Goal: Transaction & Acquisition: Purchase product/service

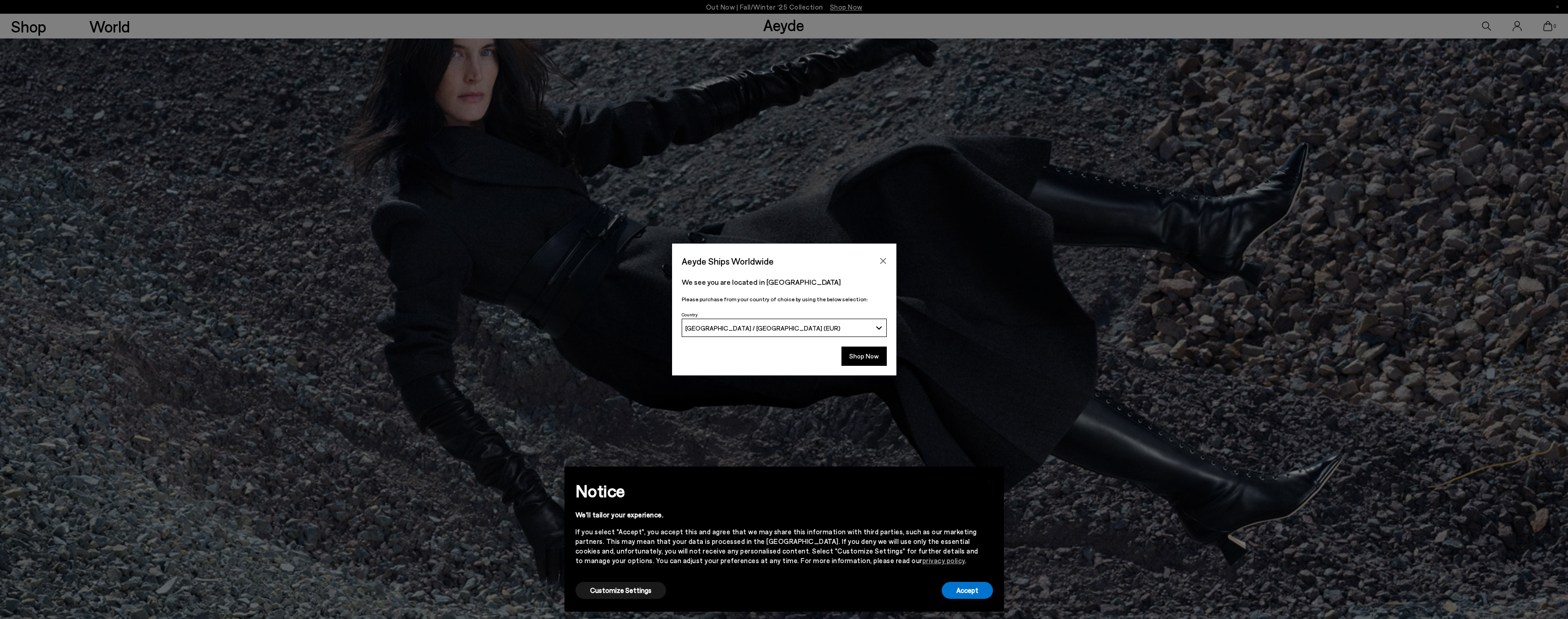
scroll to position [848, 0]
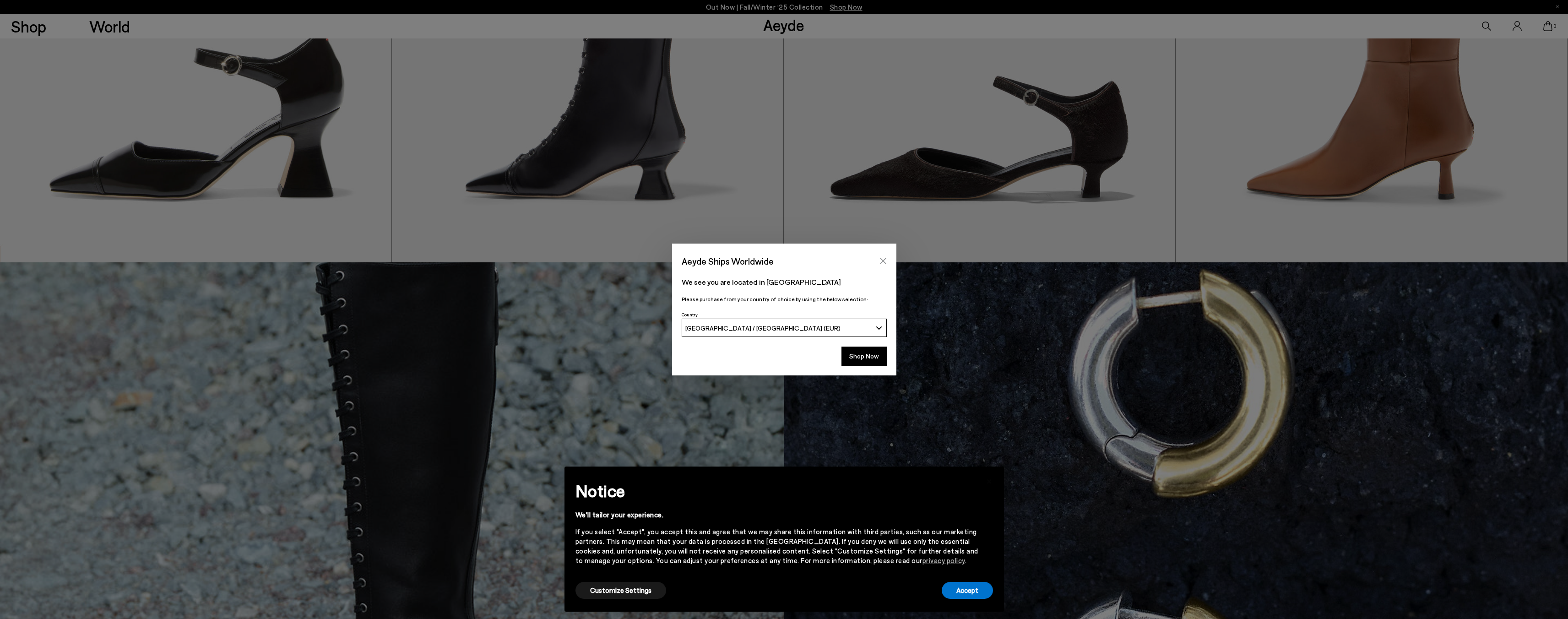
click at [881, 261] on icon "Close" at bounding box center [883, 261] width 7 height 7
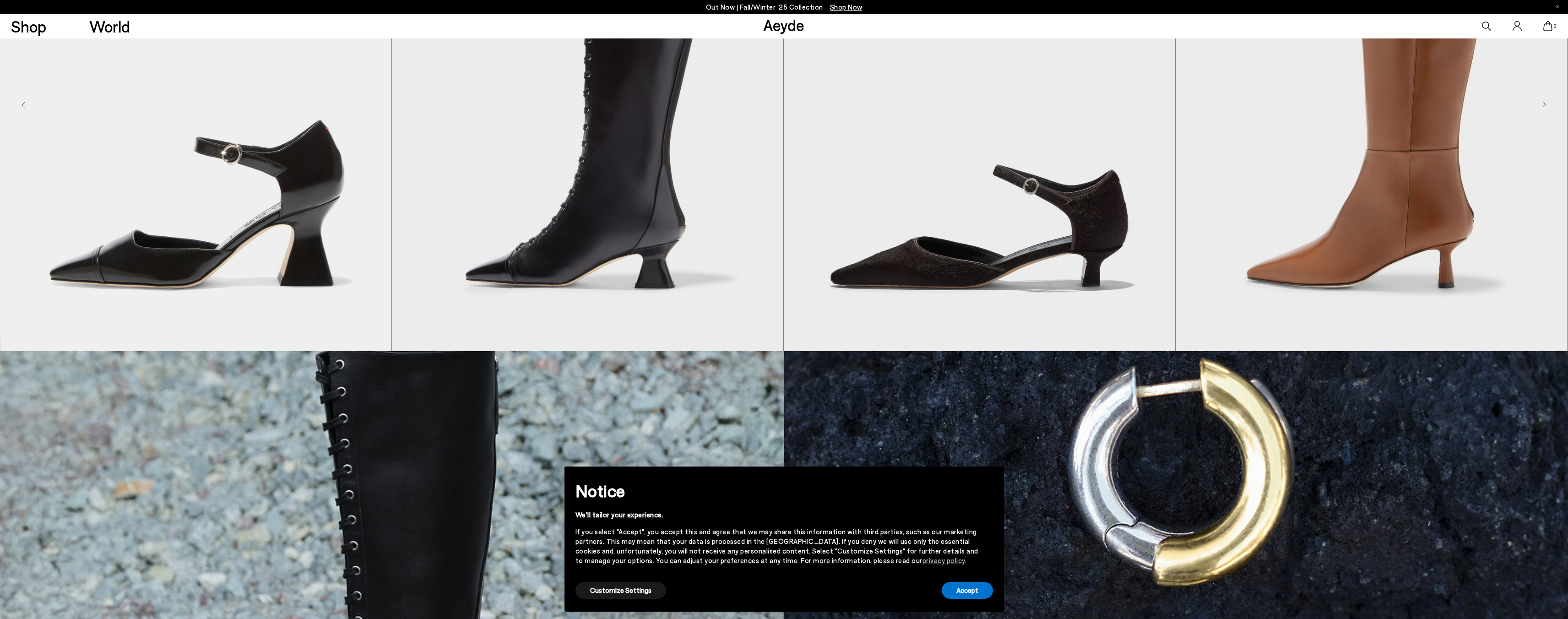
scroll to position [741, 0]
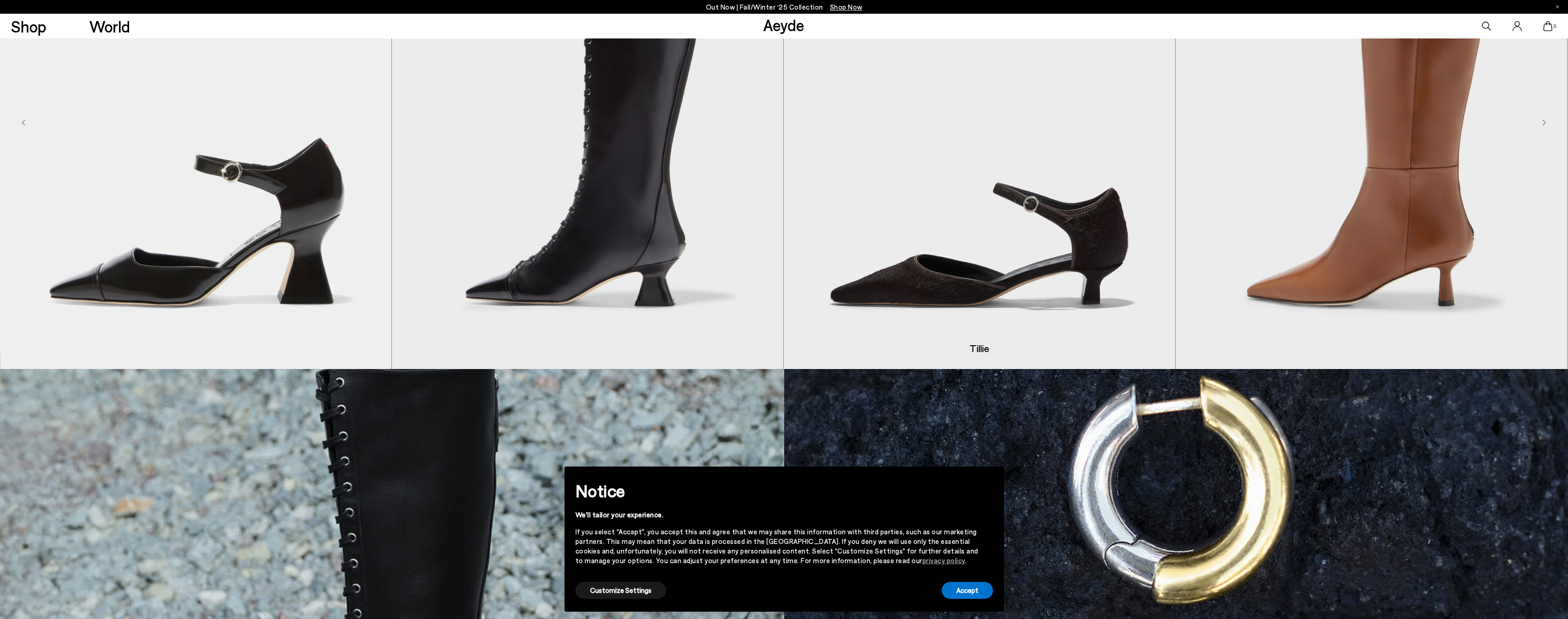
click at [949, 258] on img "3 / 8" at bounding box center [979, 123] width 391 height 492
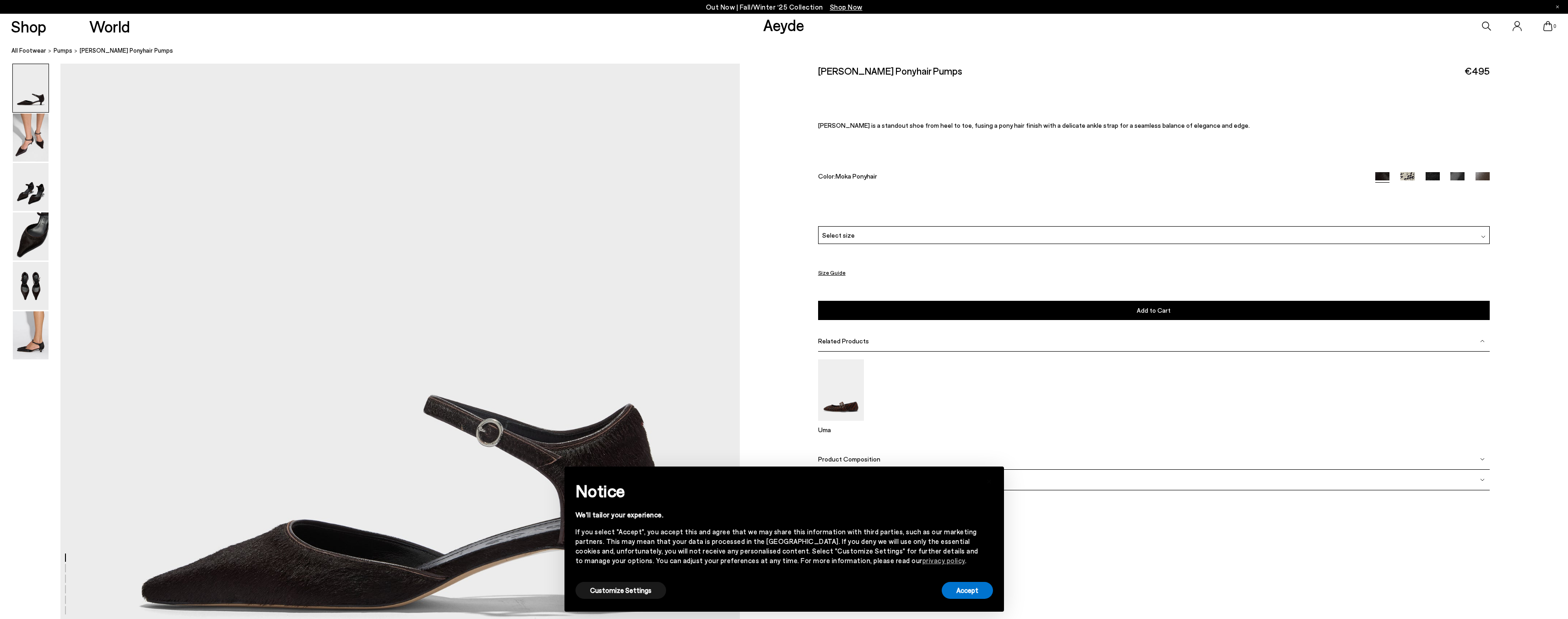
scroll to position [290, 0]
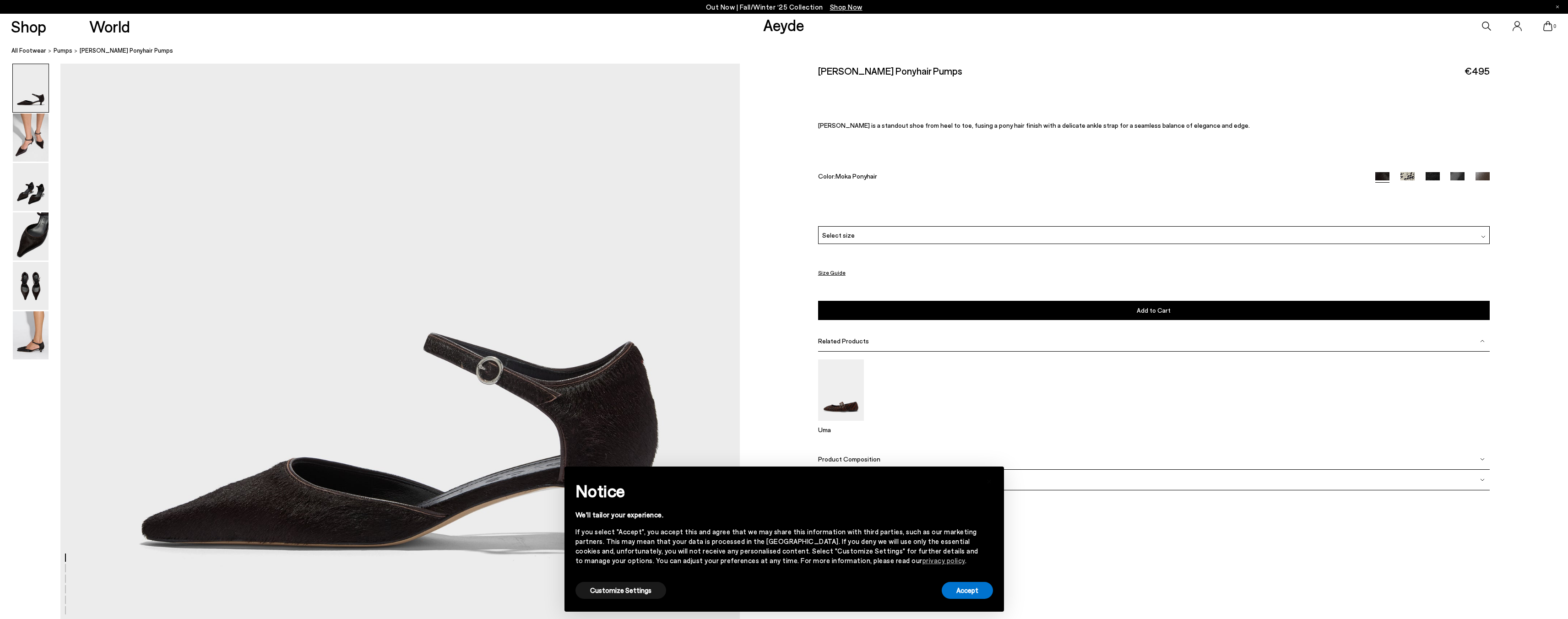
click at [964, 601] on div "× Notice We'll tailor your experience. If you select "Accept", you accept this …" at bounding box center [784, 539] width 432 height 138
click at [976, 592] on button "Accept" at bounding box center [967, 590] width 51 height 17
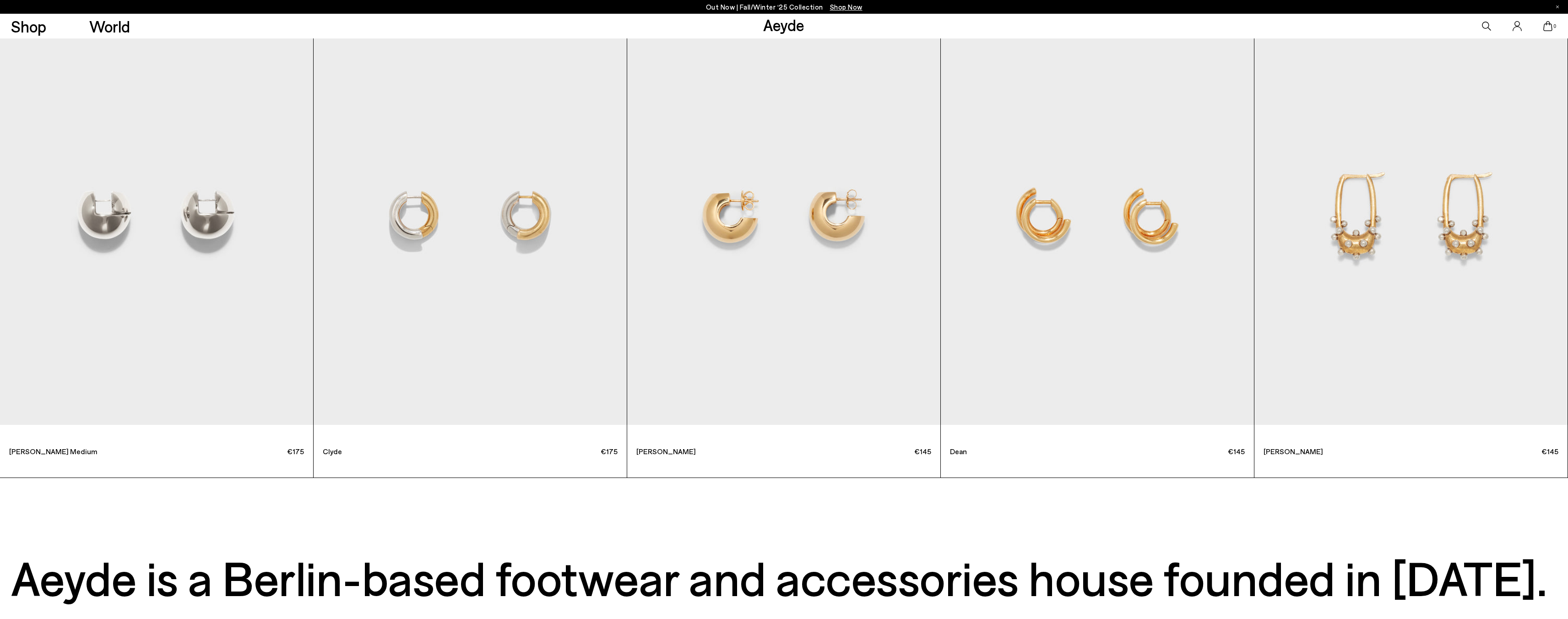
scroll to position [6092, 0]
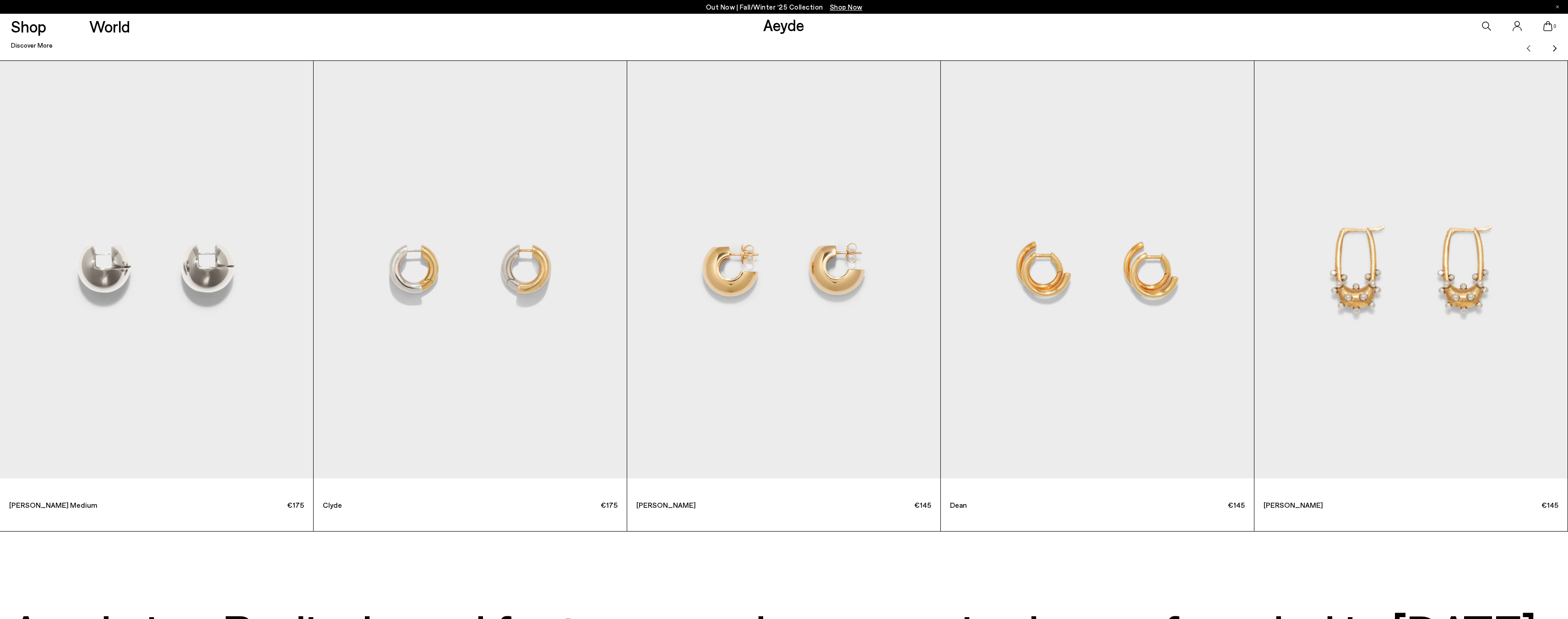
click at [401, 262] on img "2 / 12" at bounding box center [470, 270] width 313 height 418
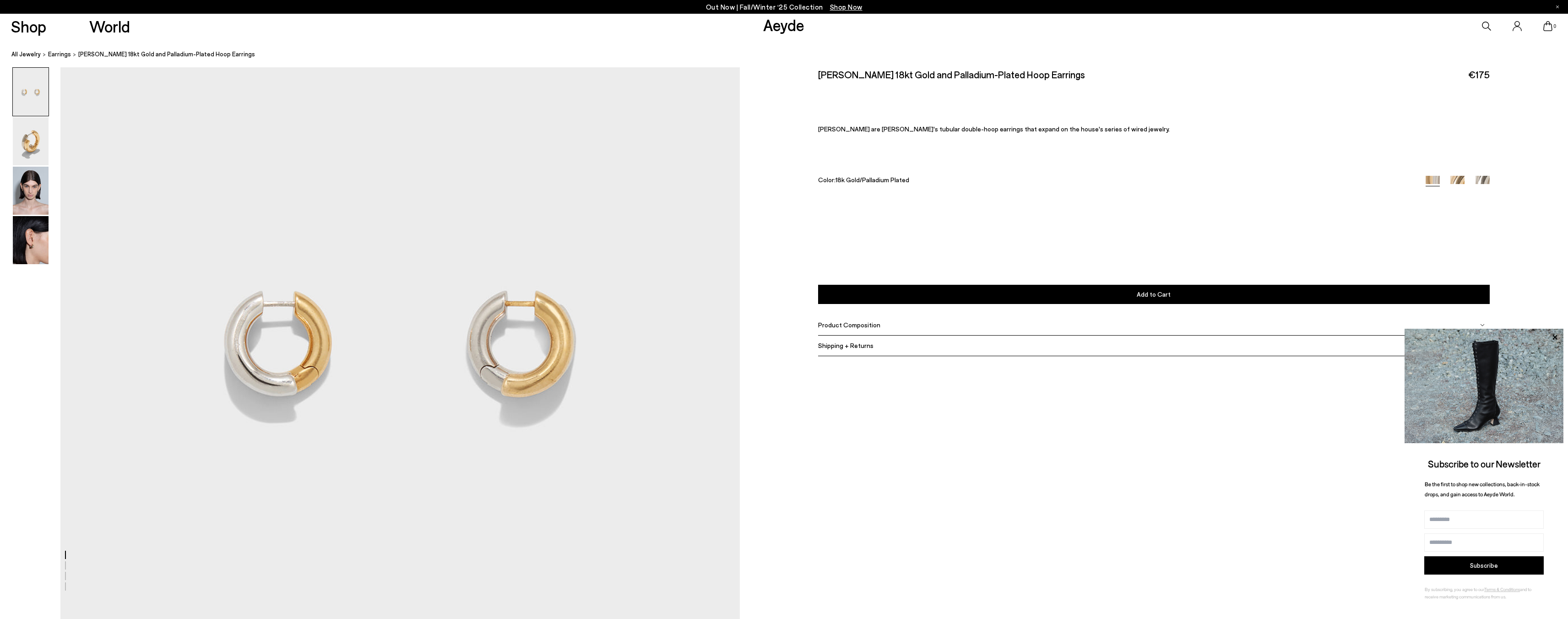
click at [788, 32] on link "Aeyde" at bounding box center [784, 25] width 41 height 19
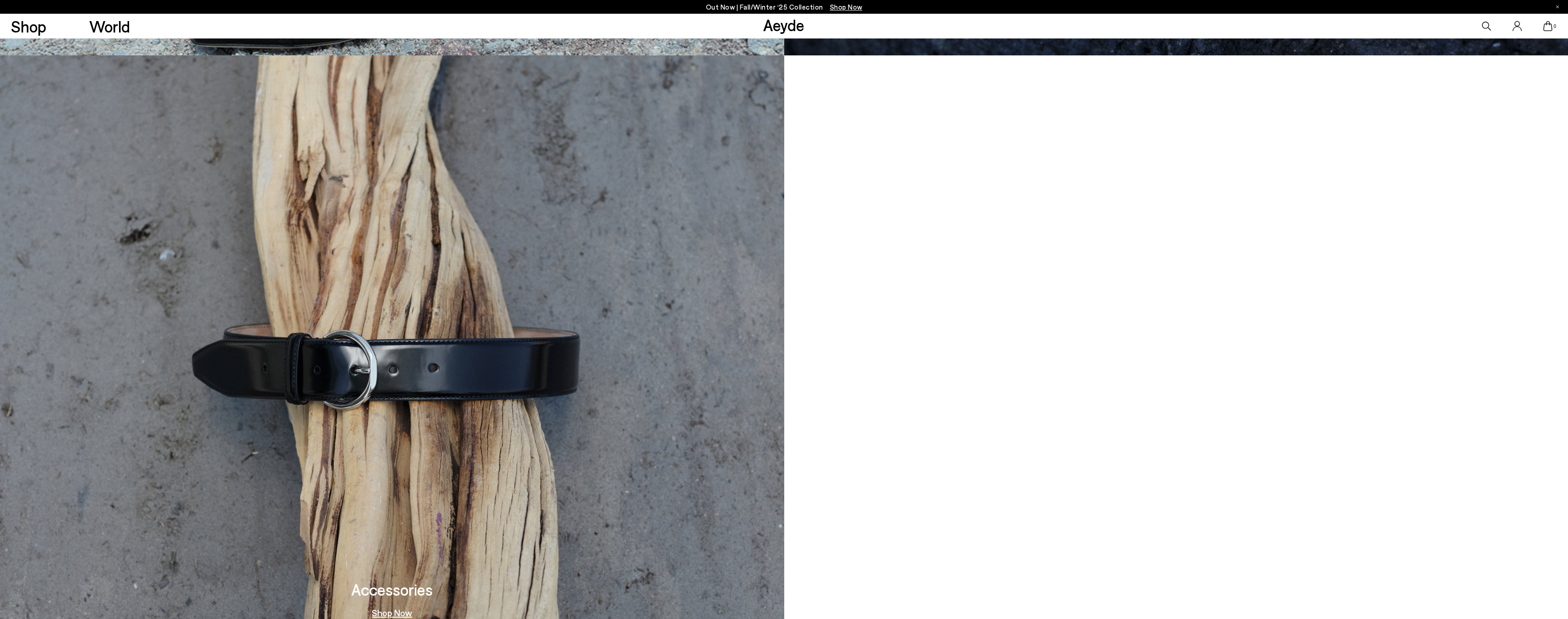
scroll to position [1643, 0]
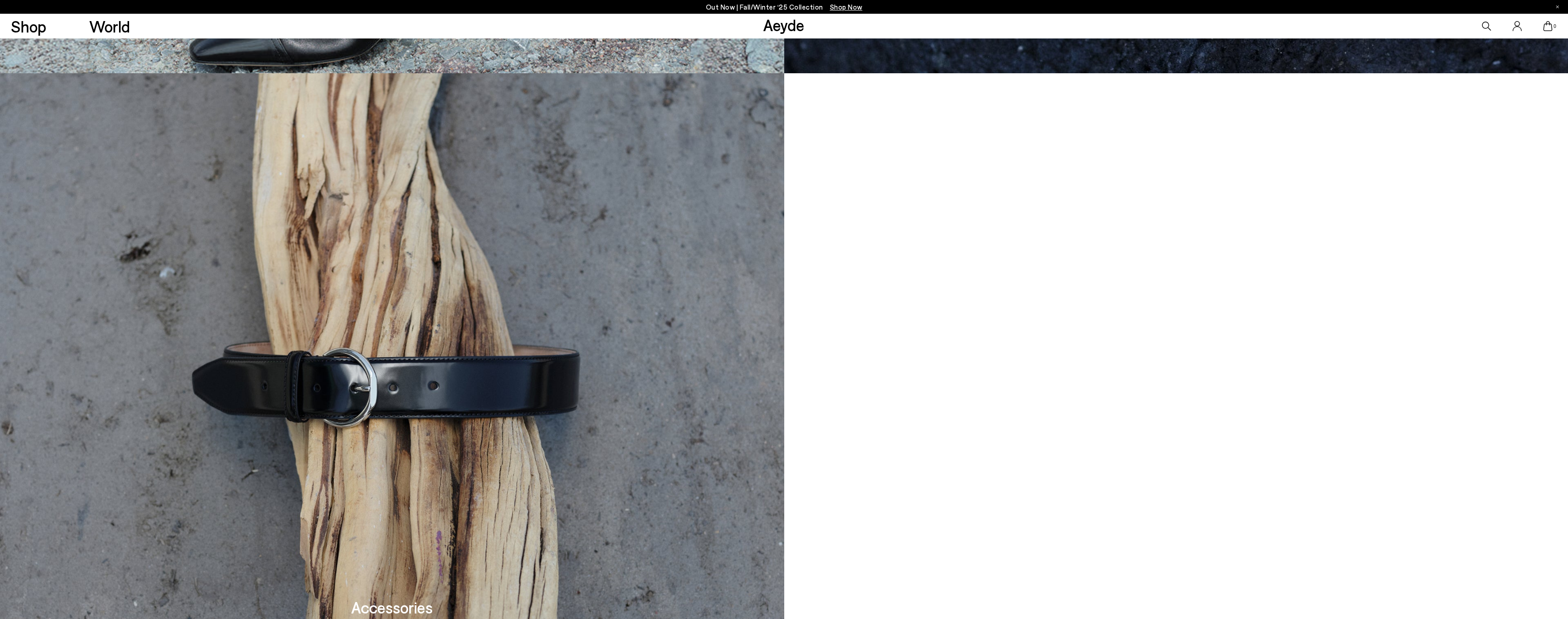
click at [1069, 451] on video at bounding box center [1176, 376] width 784 height 605
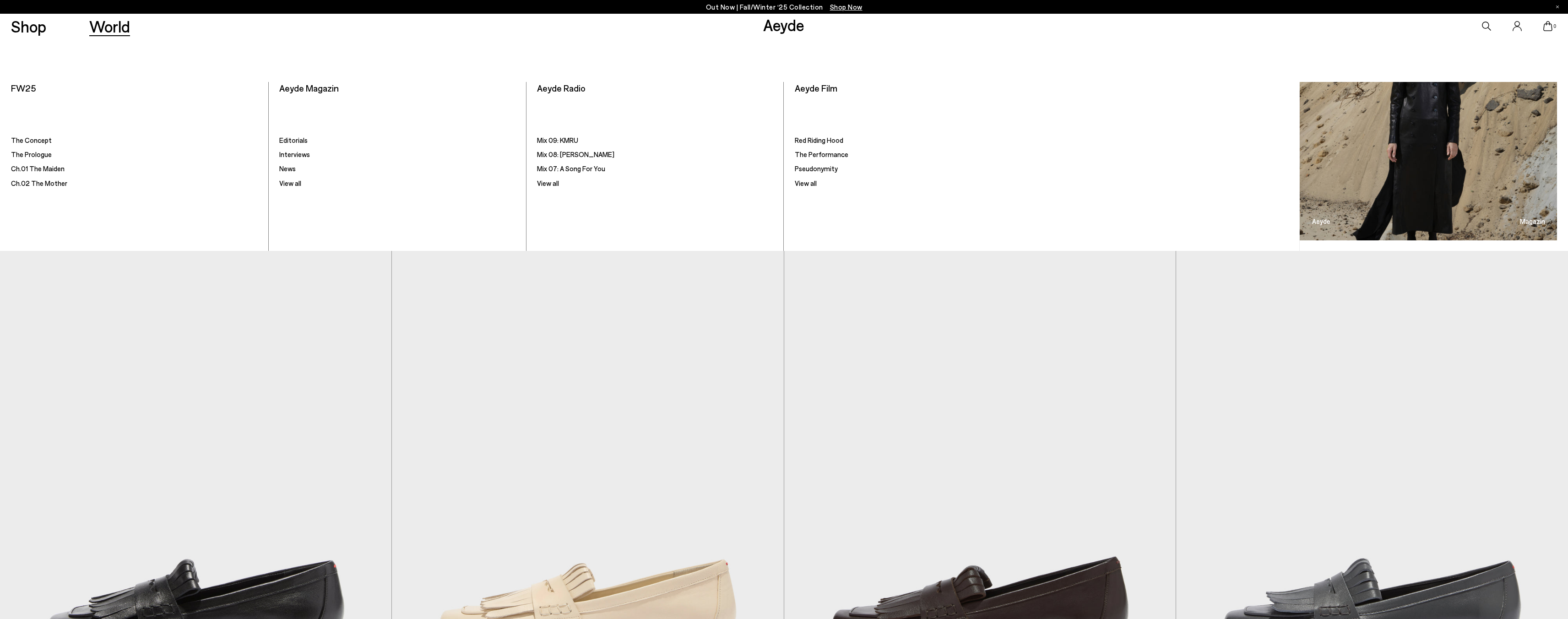
click at [94, 25] on link "World" at bounding box center [110, 26] width 41 height 16
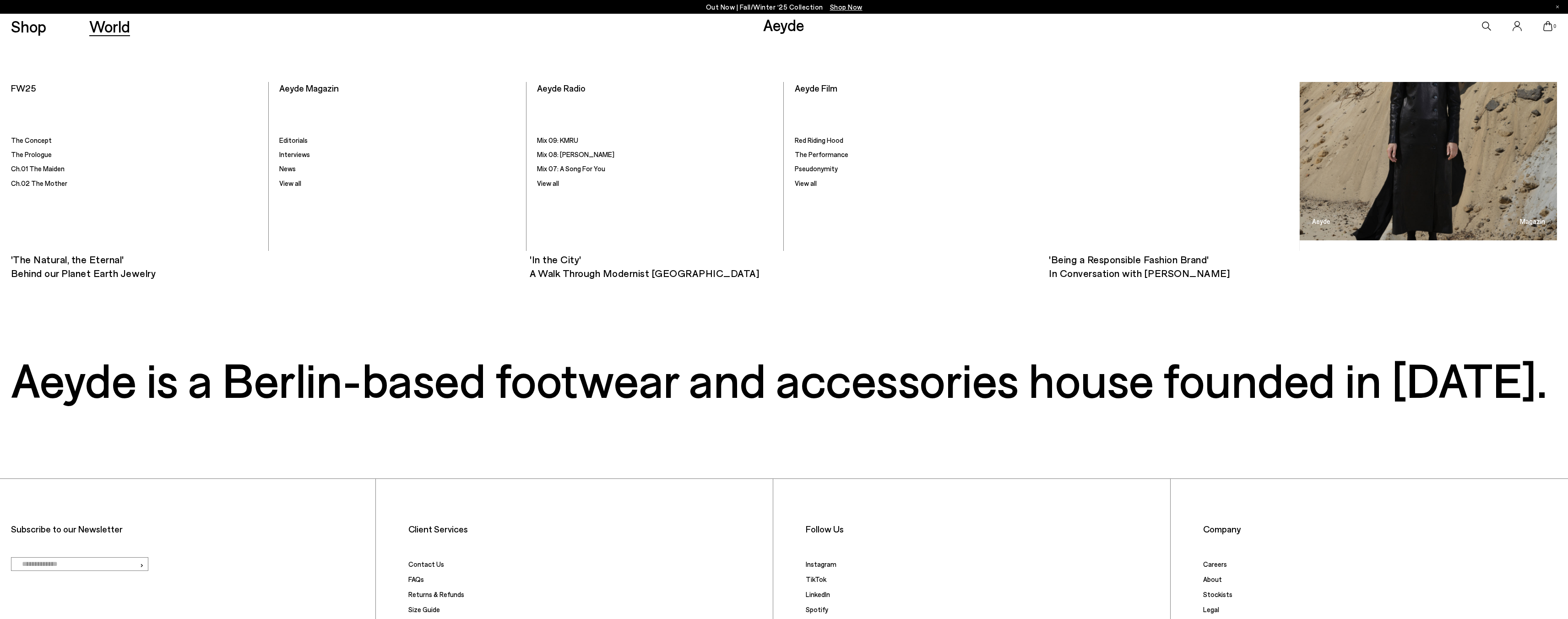
scroll to position [13718, 0]
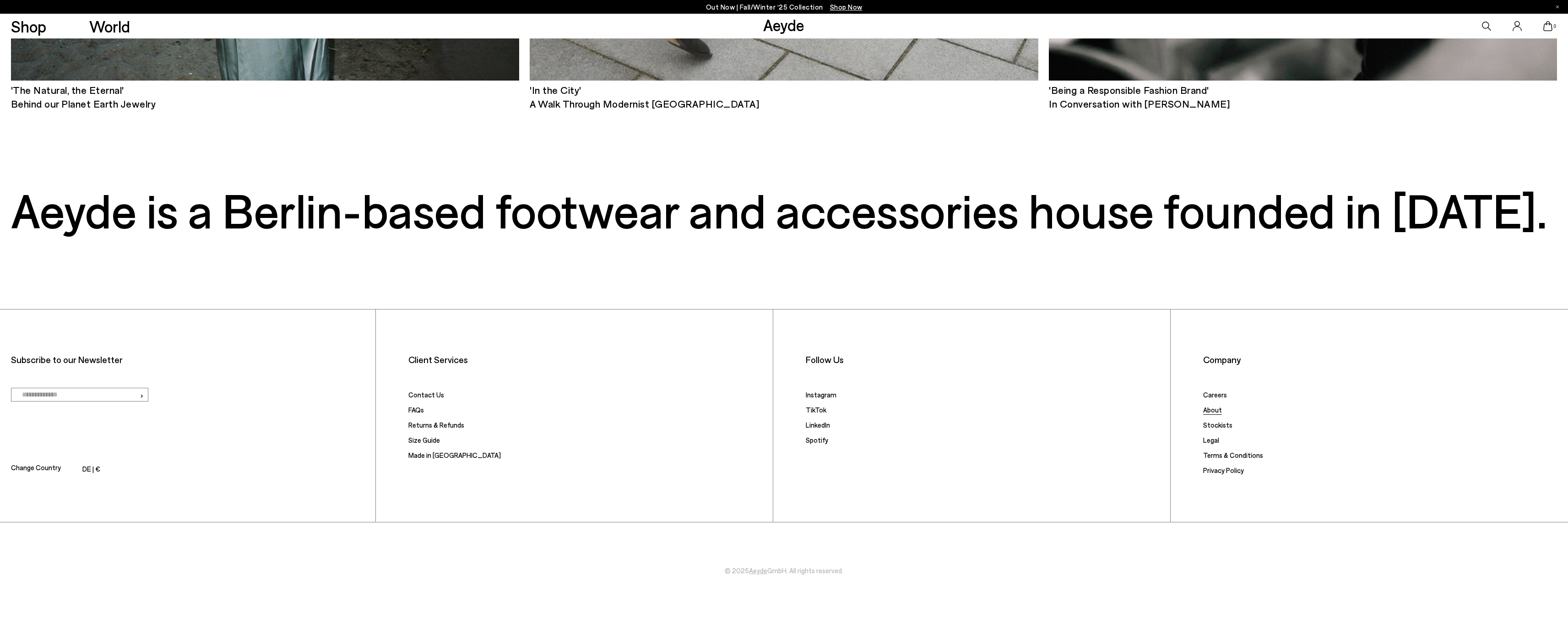
click at [1220, 410] on link "About" at bounding box center [1213, 410] width 19 height 9
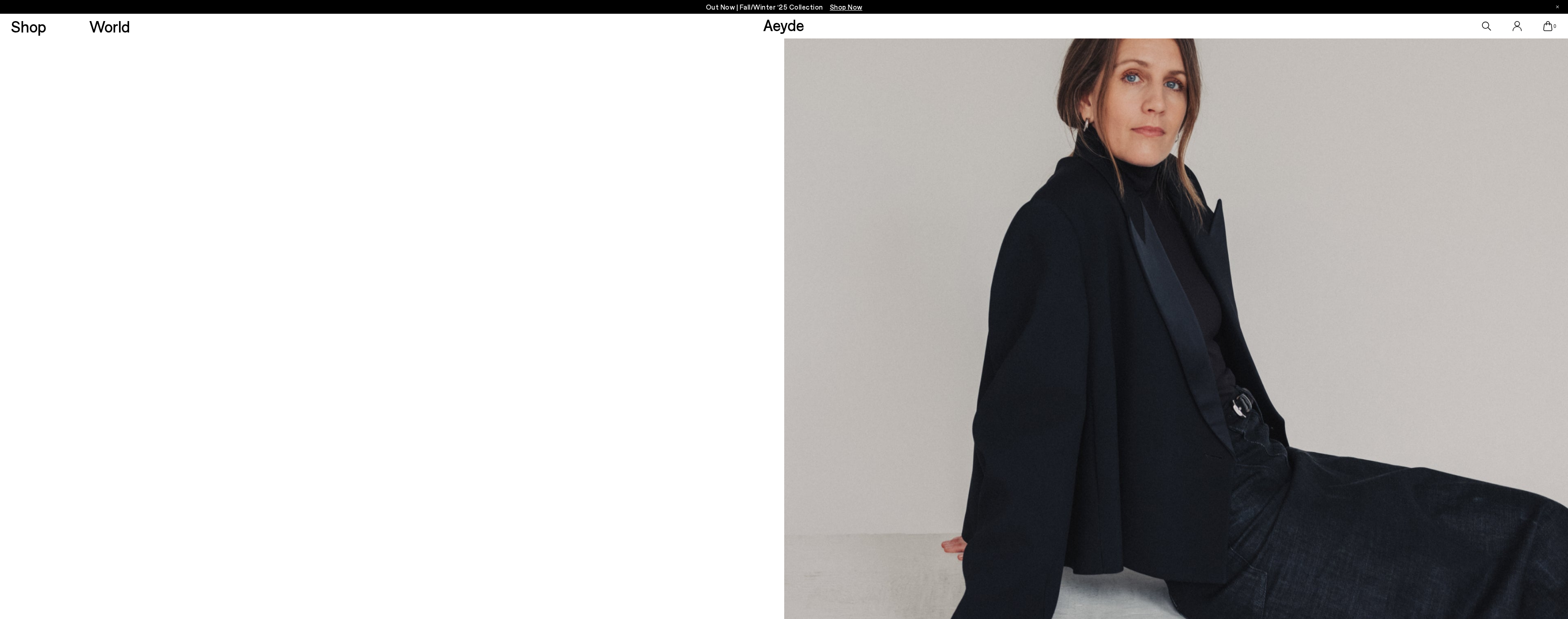
scroll to position [956, 0]
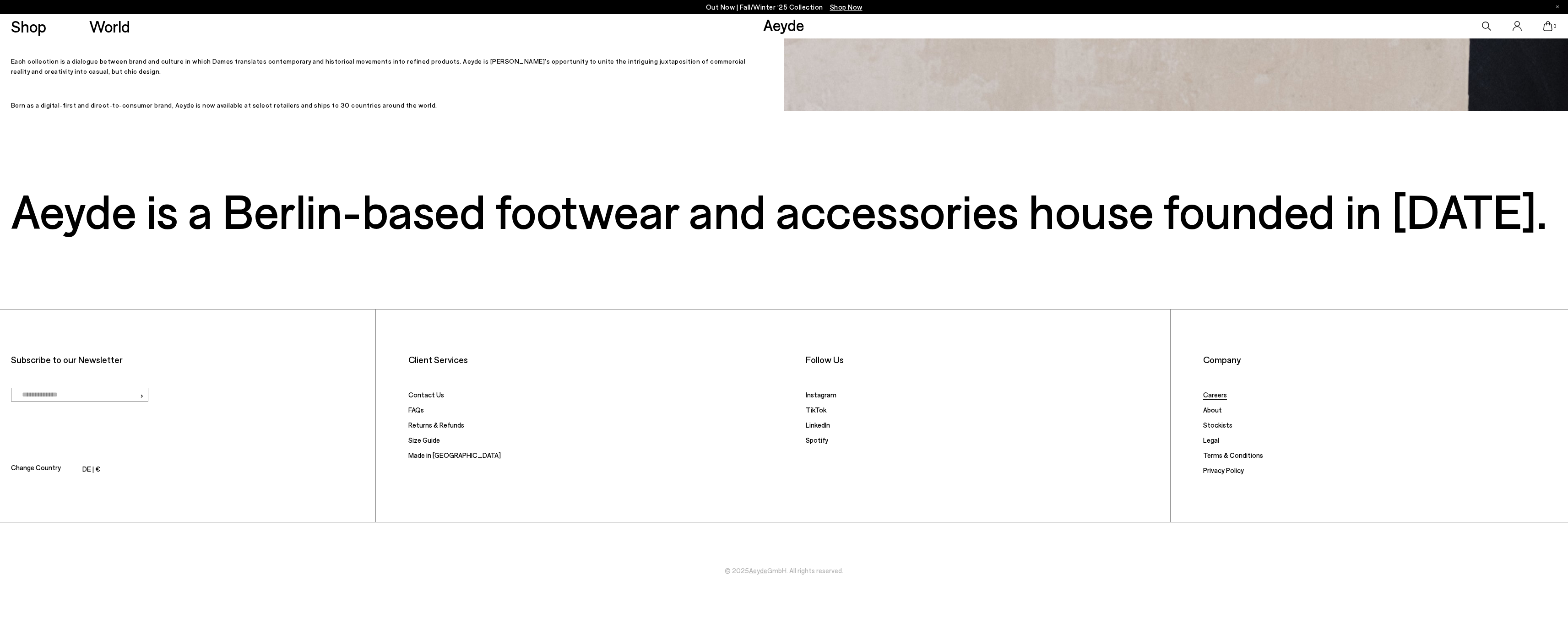
click at [1212, 398] on link "Careers" at bounding box center [1215, 395] width 24 height 9
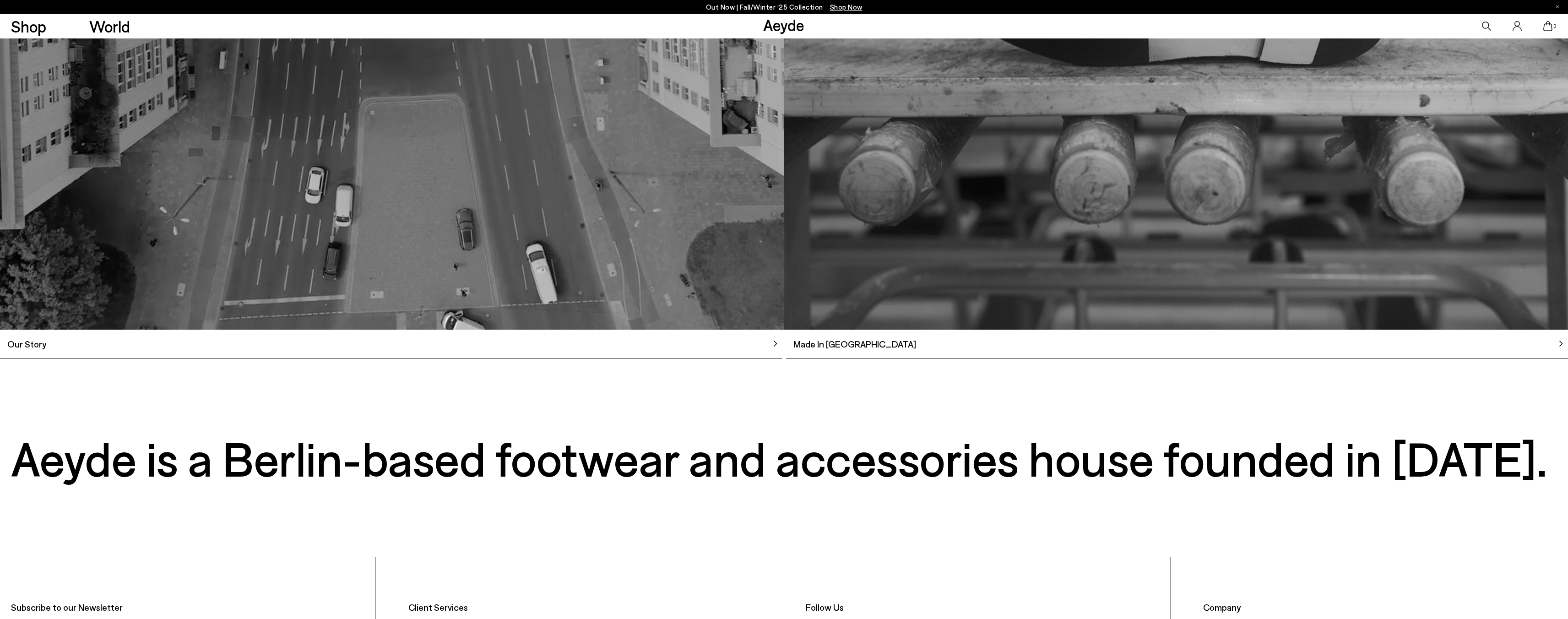
scroll to position [1767, 0]
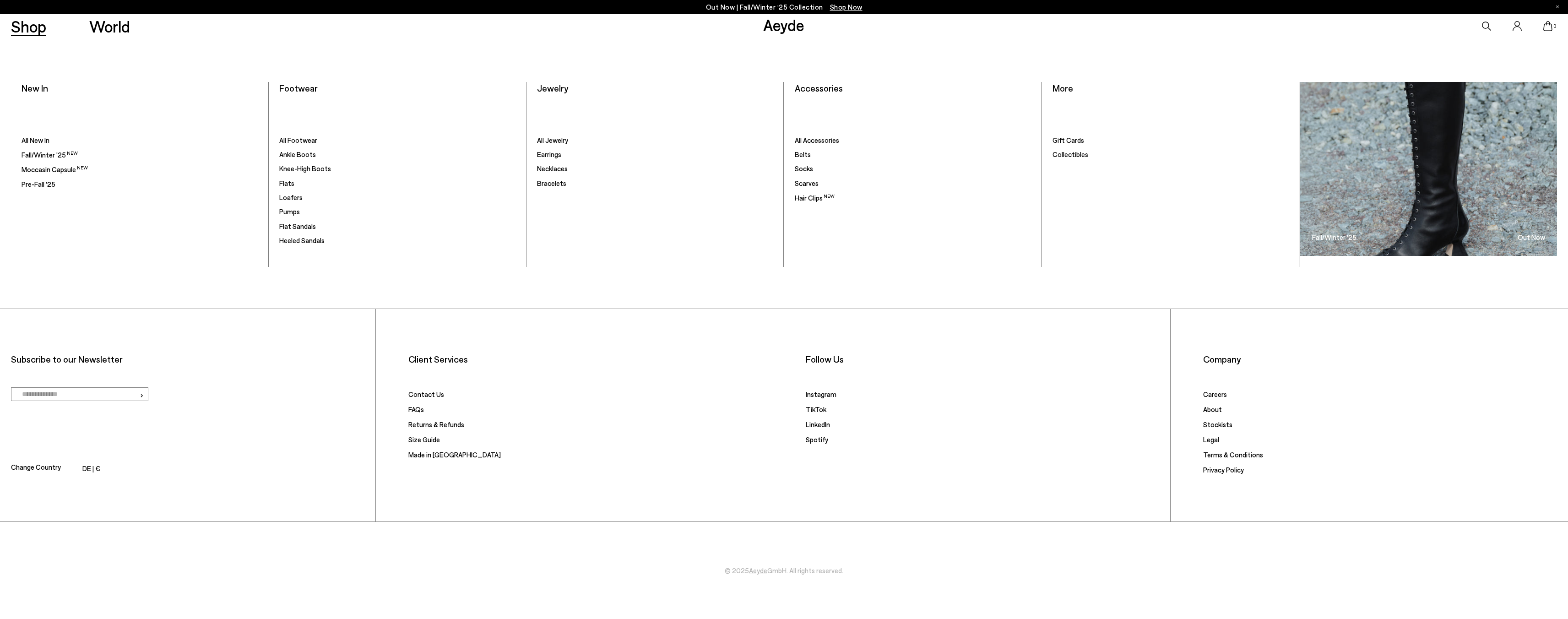
click at [17, 32] on link "Shop" at bounding box center [29, 26] width 35 height 16
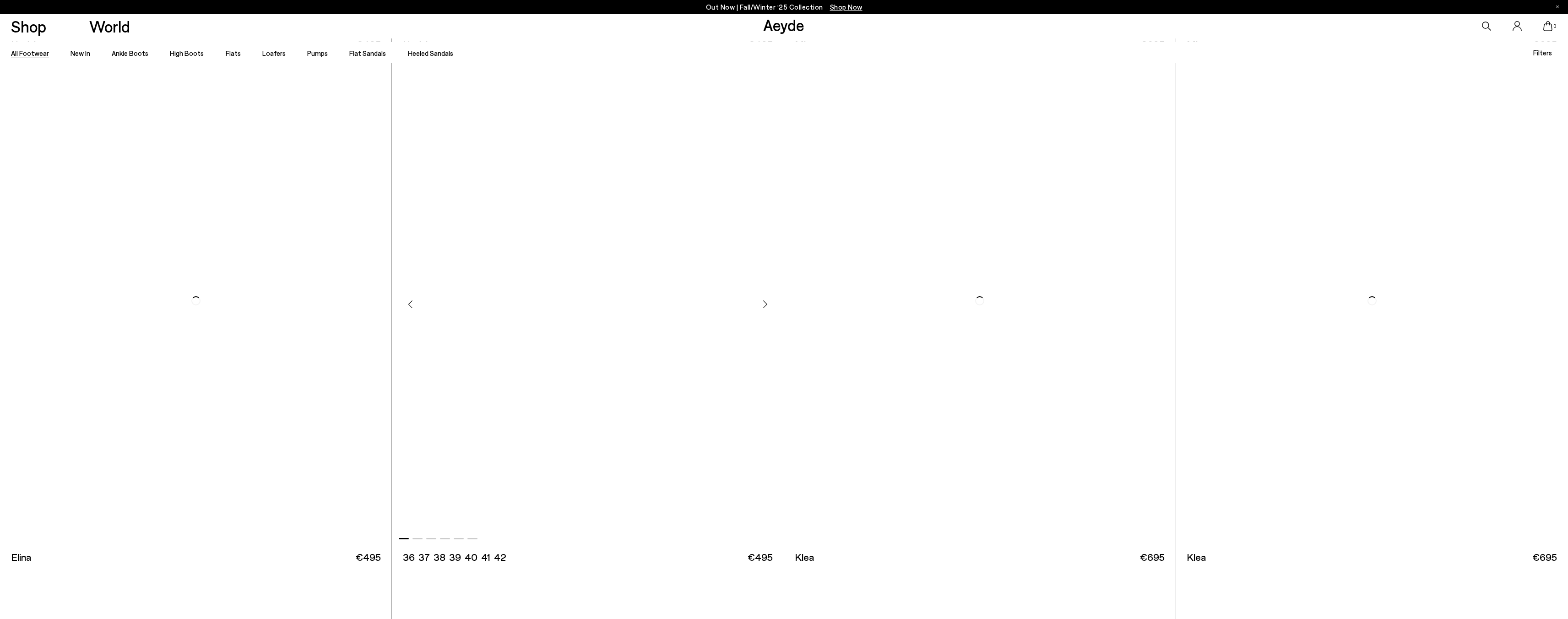
scroll to position [2057, 0]
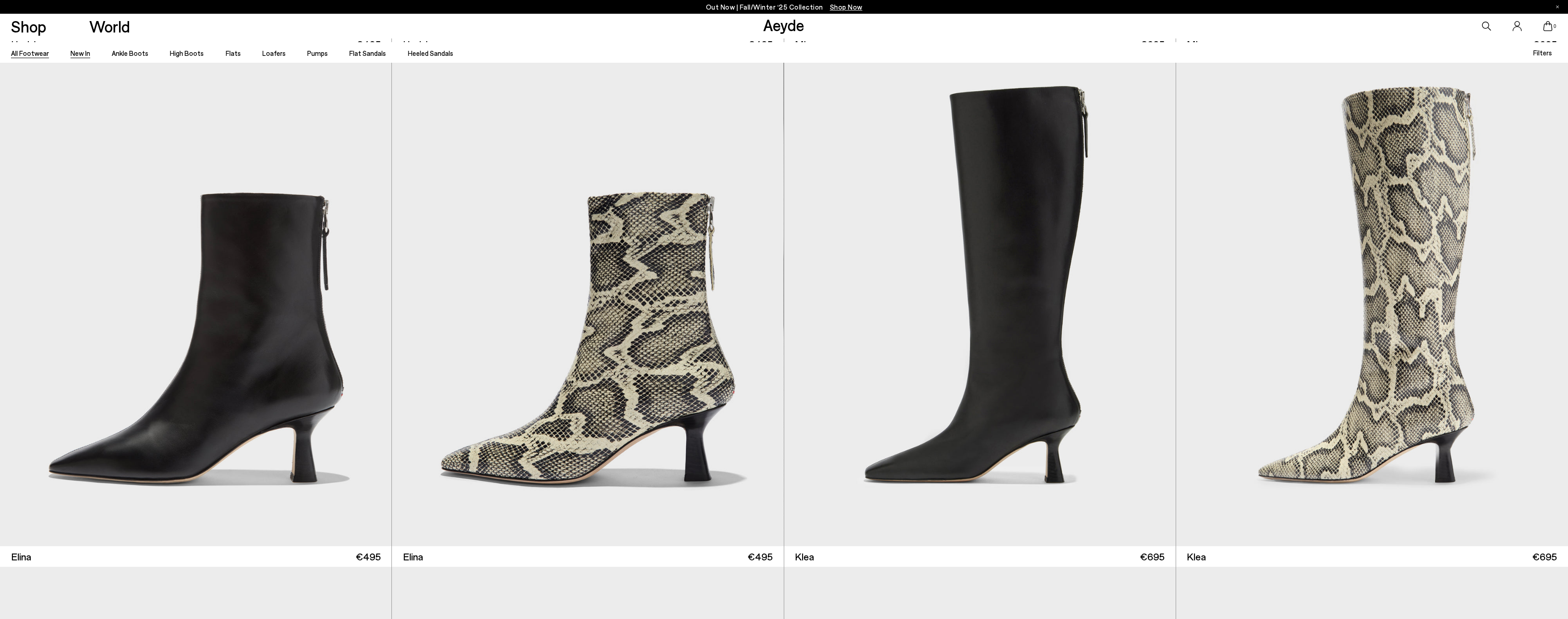
click at [77, 57] on link "New In" at bounding box center [80, 53] width 19 height 9
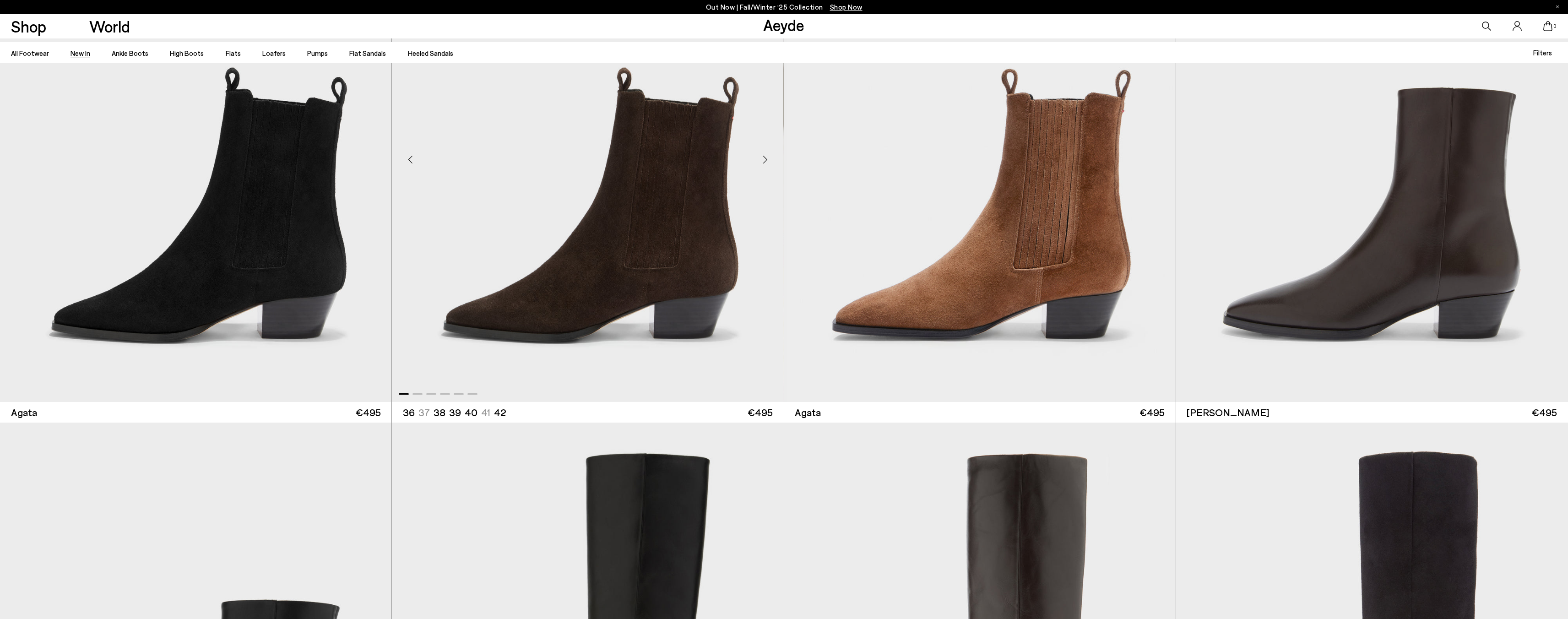
scroll to position [682, 0]
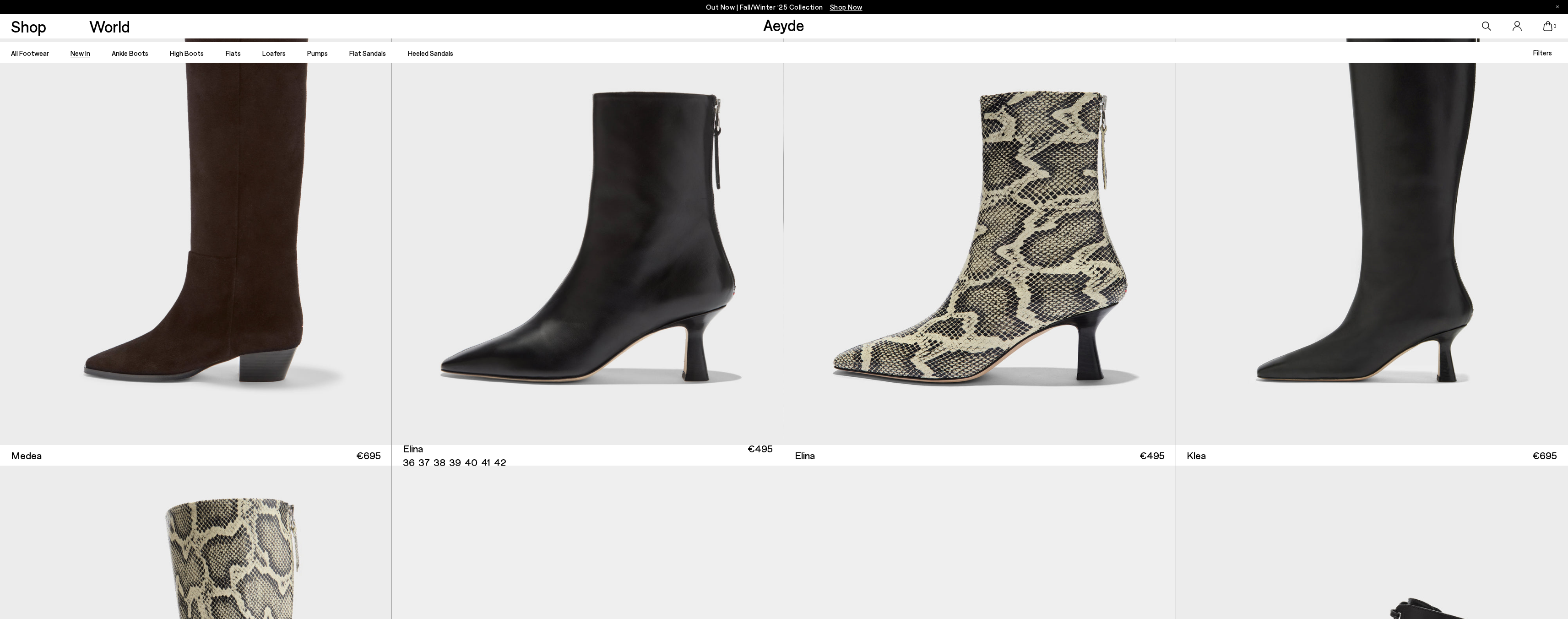
scroll to position [1663, 0]
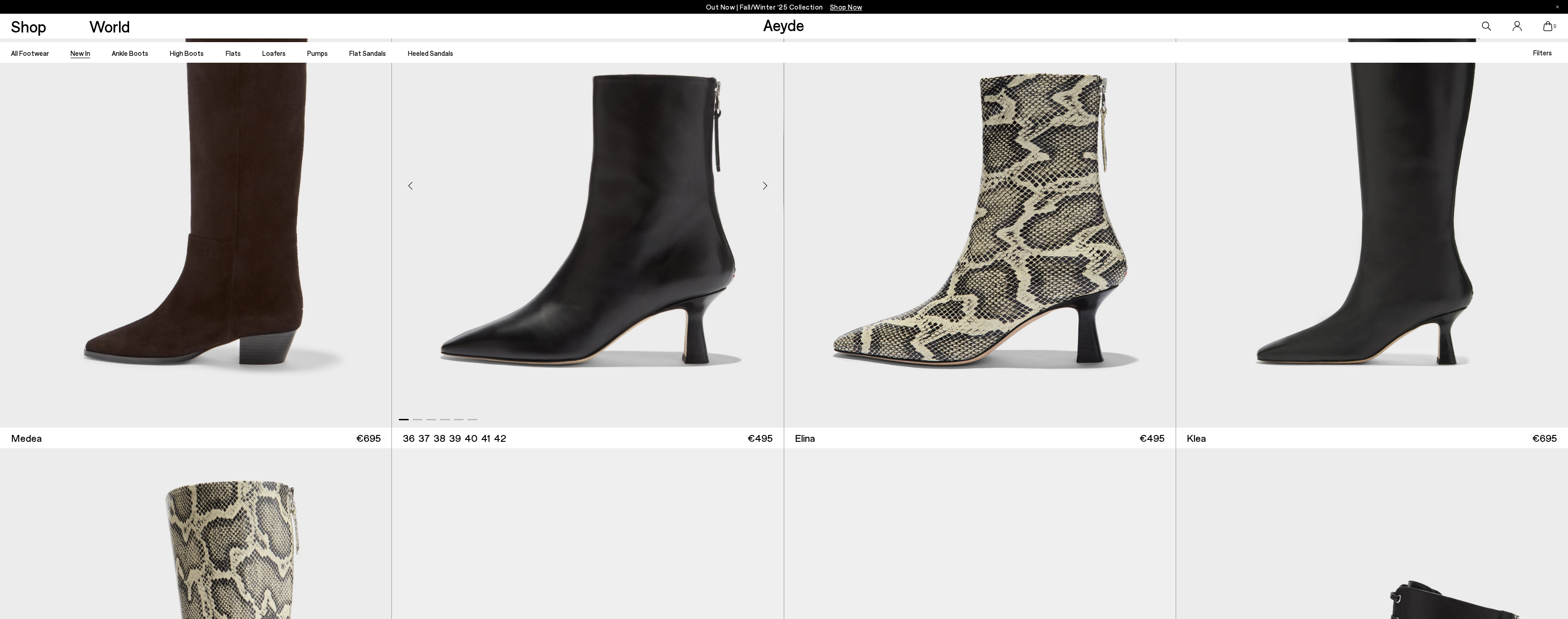
click at [588, 302] on img "1 / 6" at bounding box center [587, 182] width 391 height 492
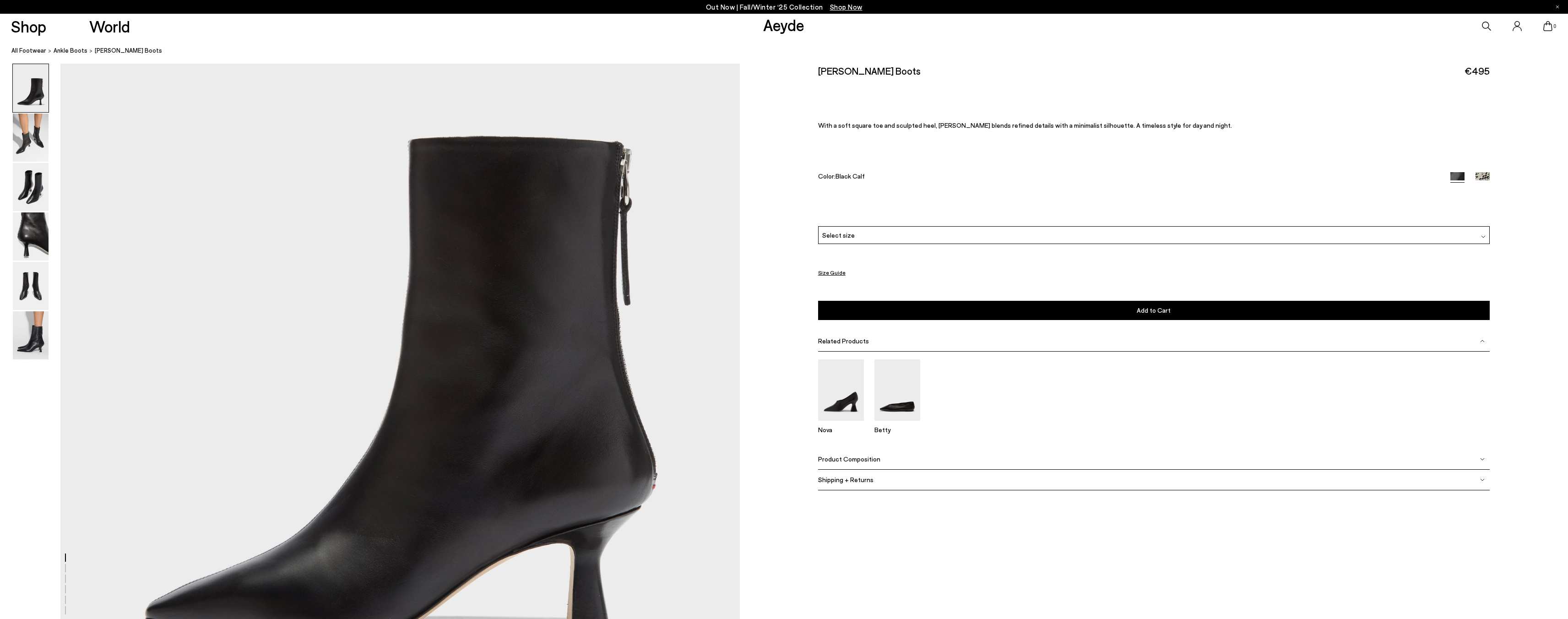
scroll to position [340, 0]
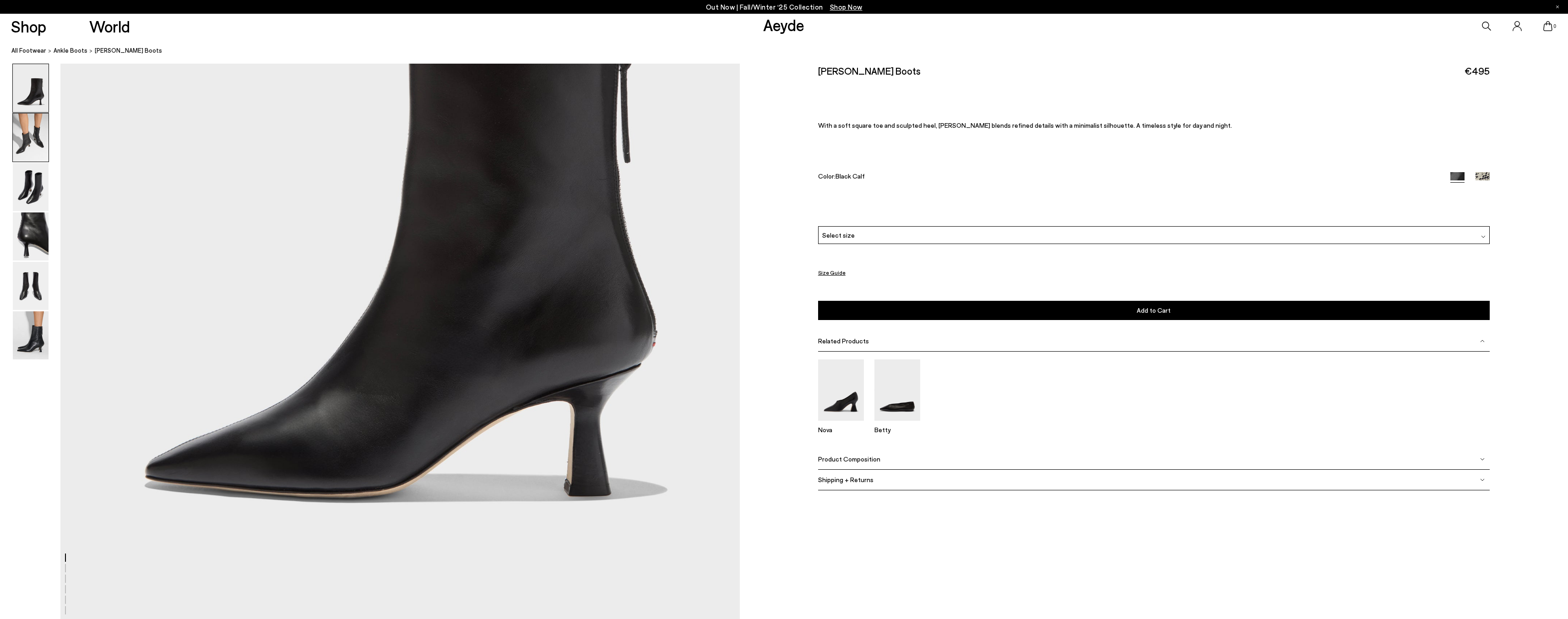
click at [37, 140] on img at bounding box center [30, 138] width 36 height 48
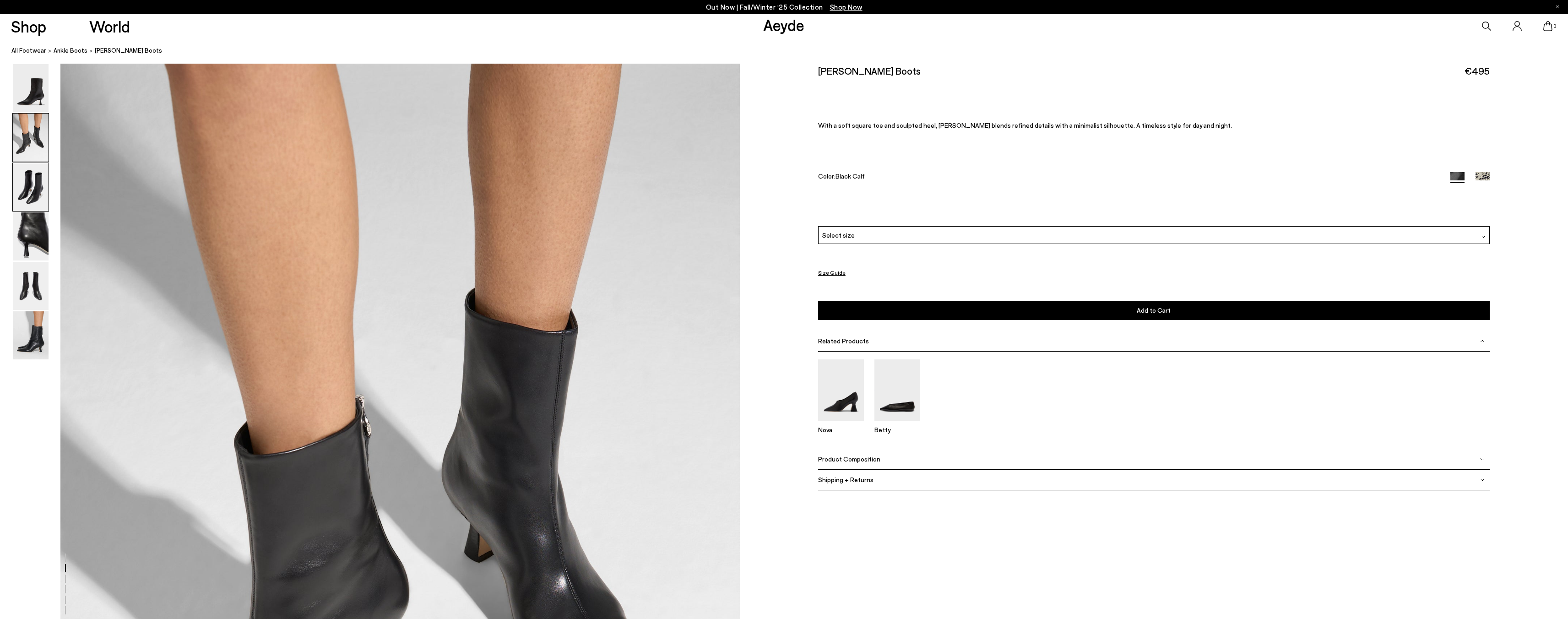
click at [41, 195] on img at bounding box center [30, 187] width 36 height 48
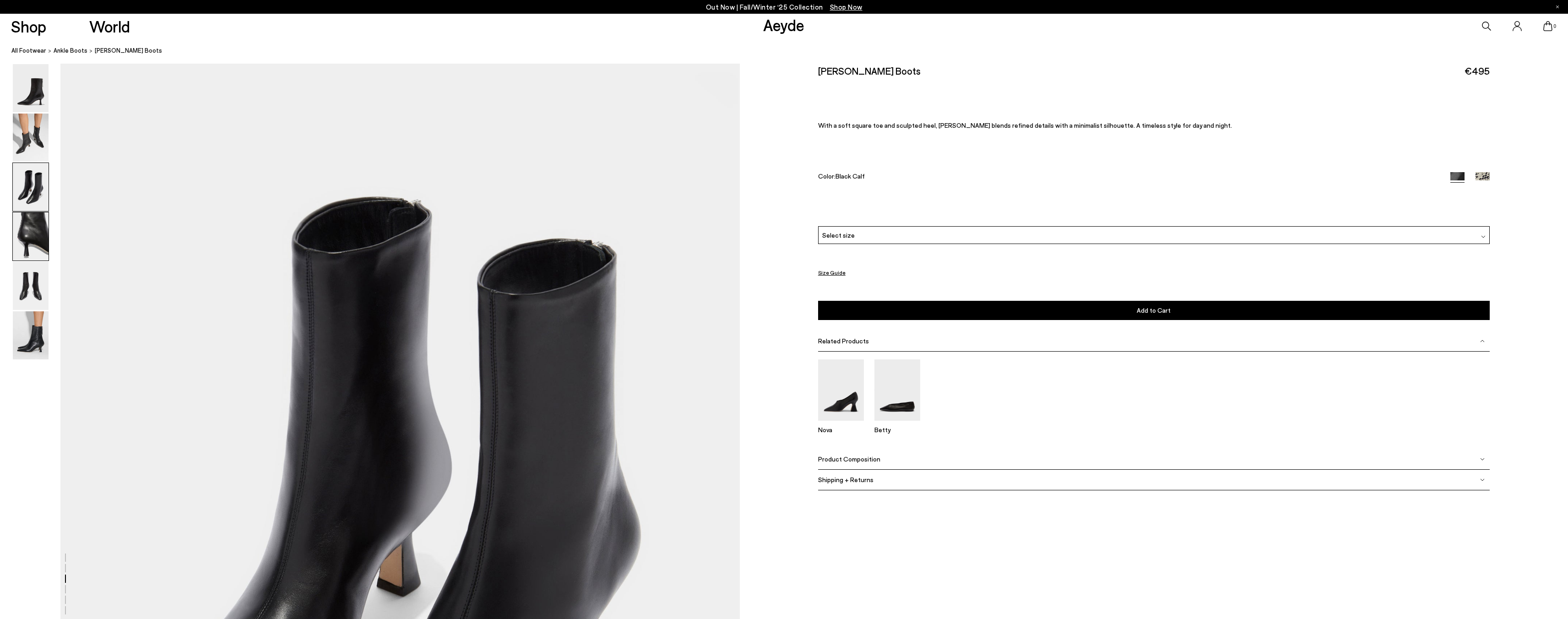
click at [41, 228] on img at bounding box center [30, 236] width 36 height 48
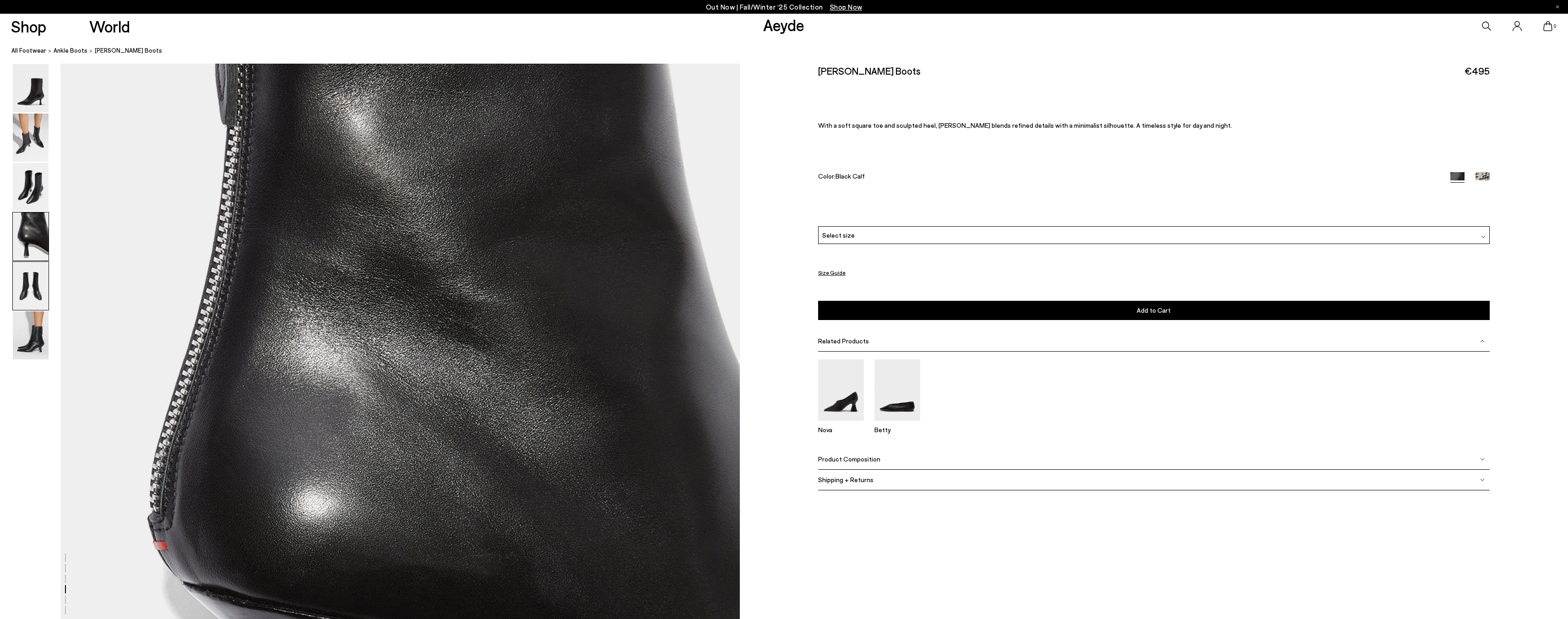
click at [46, 296] on img at bounding box center [30, 285] width 36 height 48
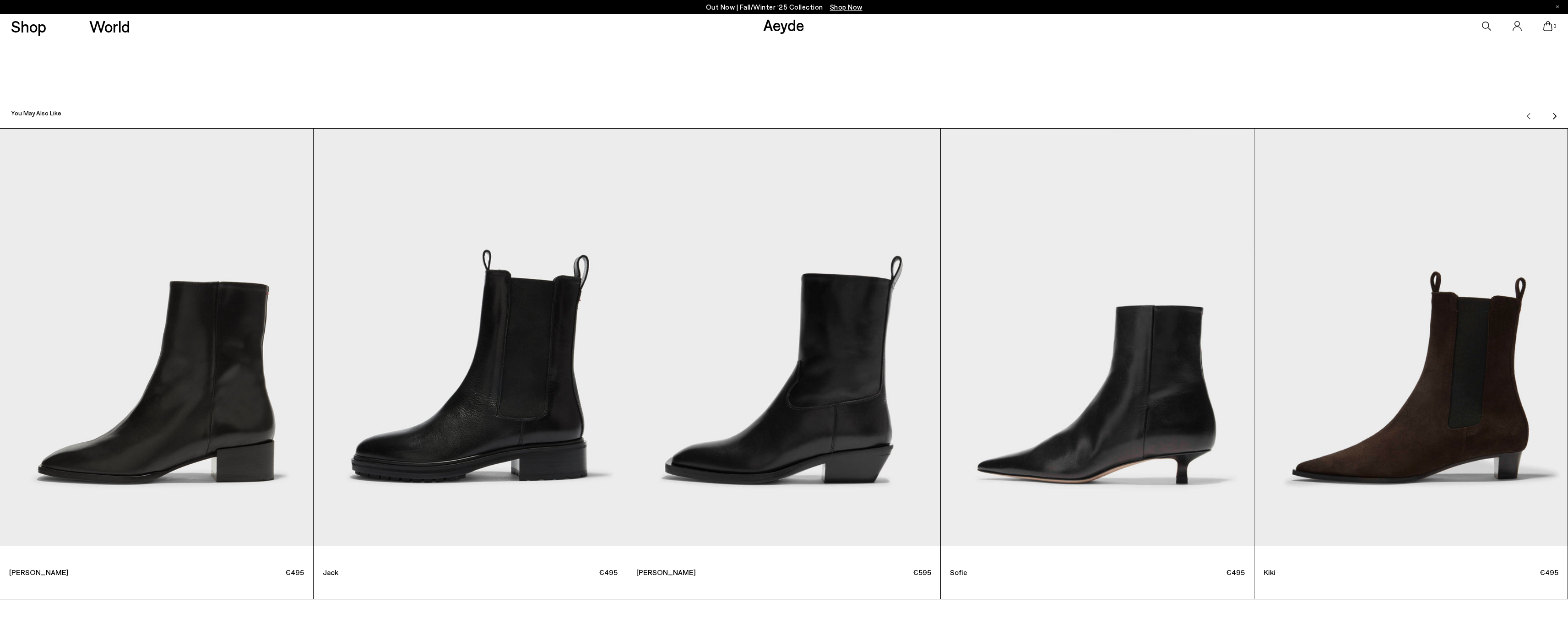
scroll to position [5511, 0]
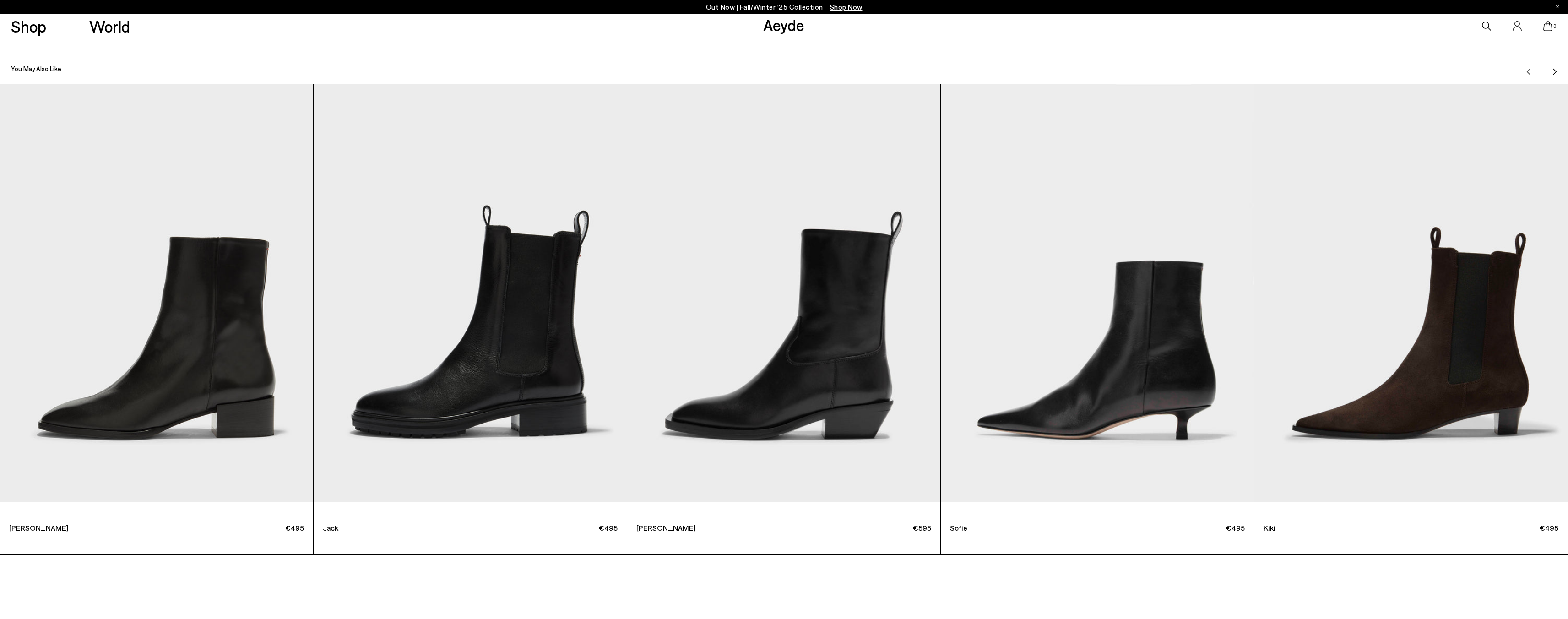
click at [597, 335] on img "2 / 12" at bounding box center [470, 293] width 313 height 418
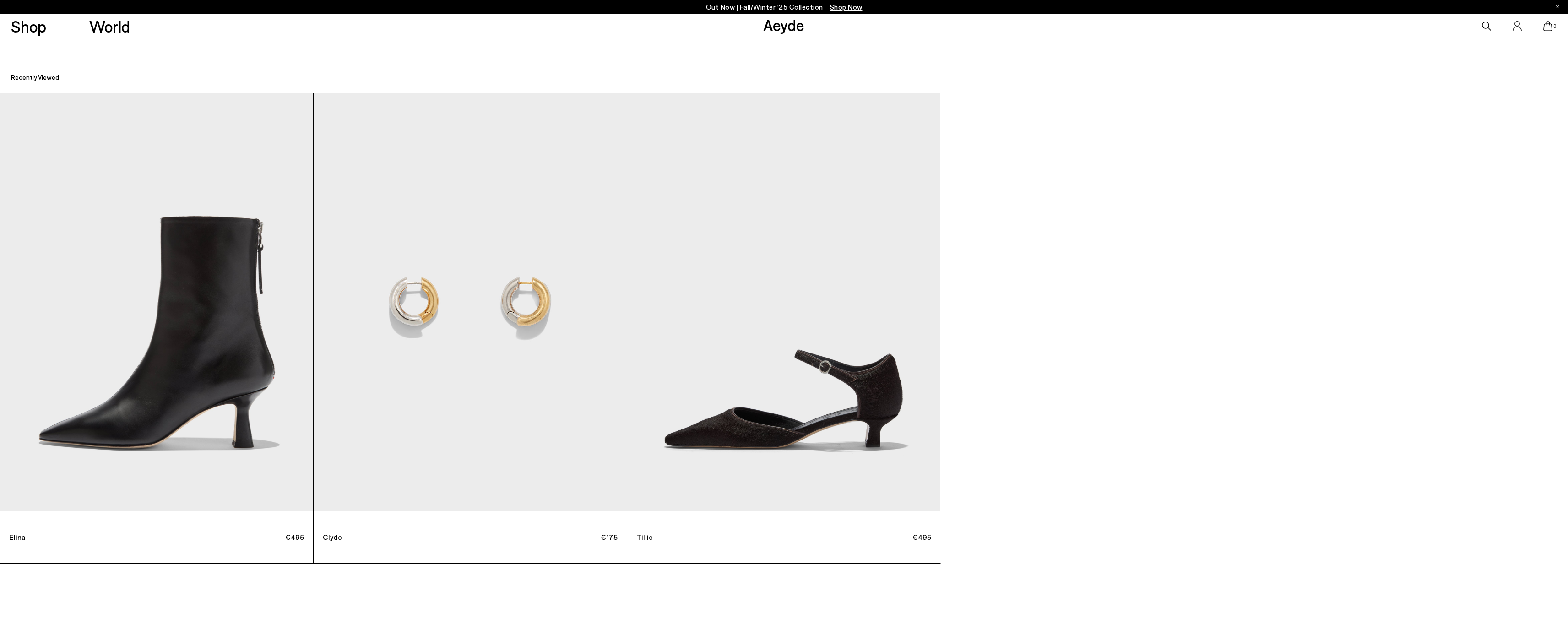
scroll to position [6636, 0]
